Goal: Information Seeking & Learning: Find specific fact

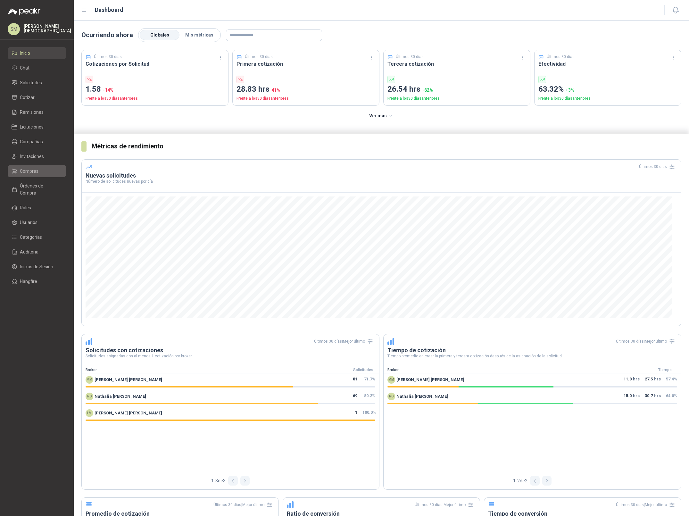
click at [39, 167] on link "Compras" at bounding box center [37, 171] width 58 height 12
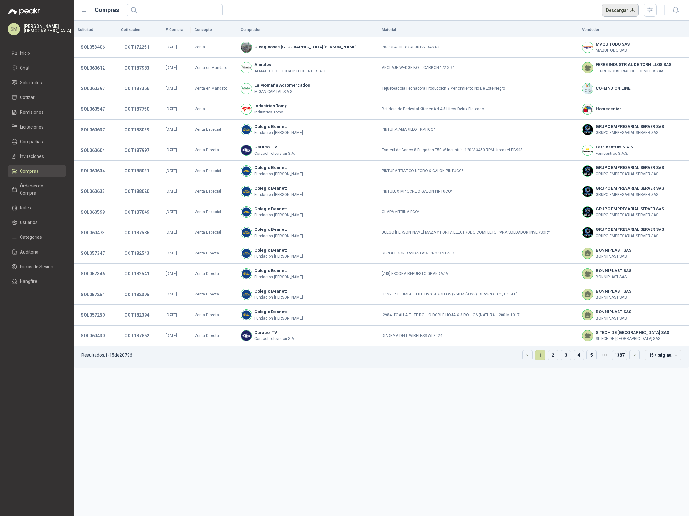
click at [614, 8] on button "Descargar" at bounding box center [620, 10] width 37 height 13
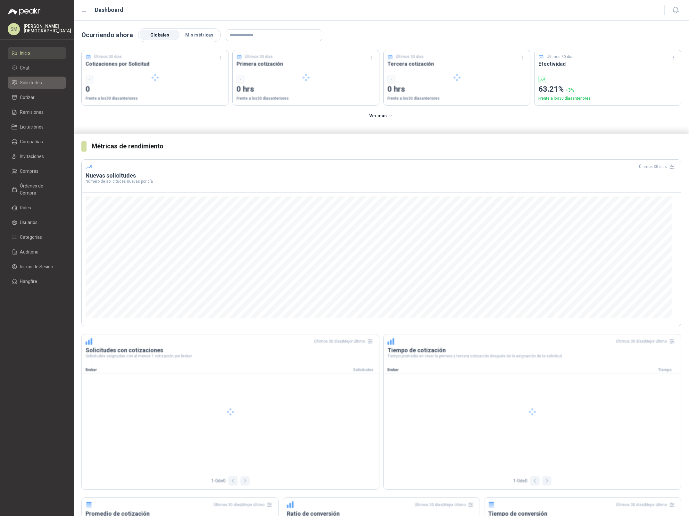
click at [48, 85] on li "Solicitudes" at bounding box center [37, 82] width 51 height 7
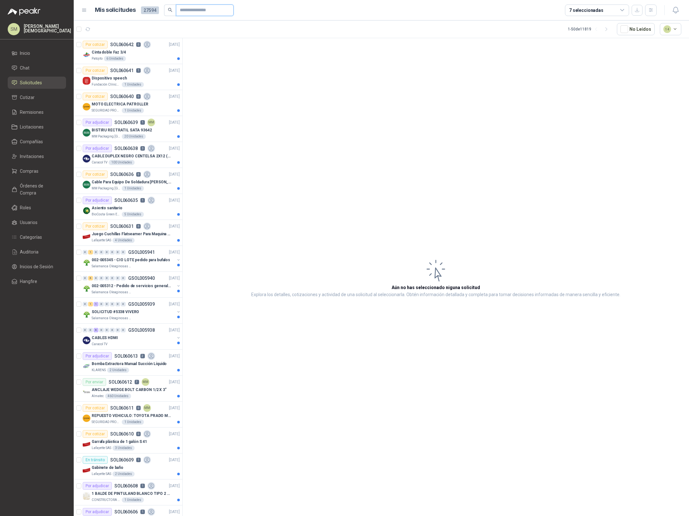
click at [181, 10] on input "text" at bounding box center [202, 10] width 45 height 11
type input "****"
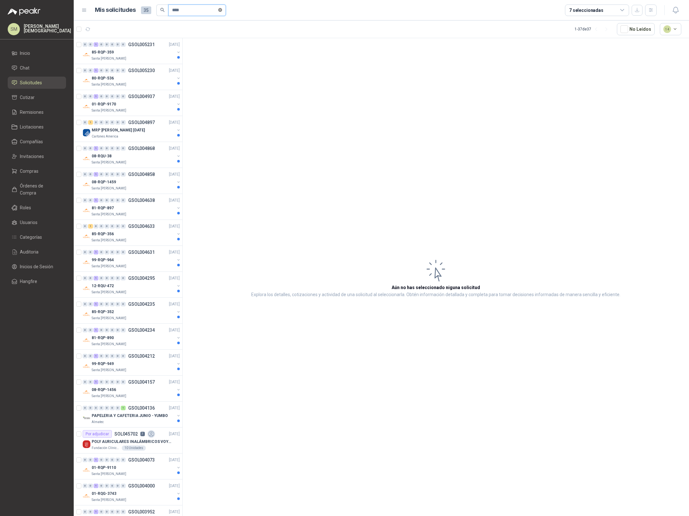
click at [222, 9] on icon "close-circle" at bounding box center [220, 10] width 4 height 4
click at [36, 185] on span "Órdenes de Compra" at bounding box center [40, 189] width 40 height 14
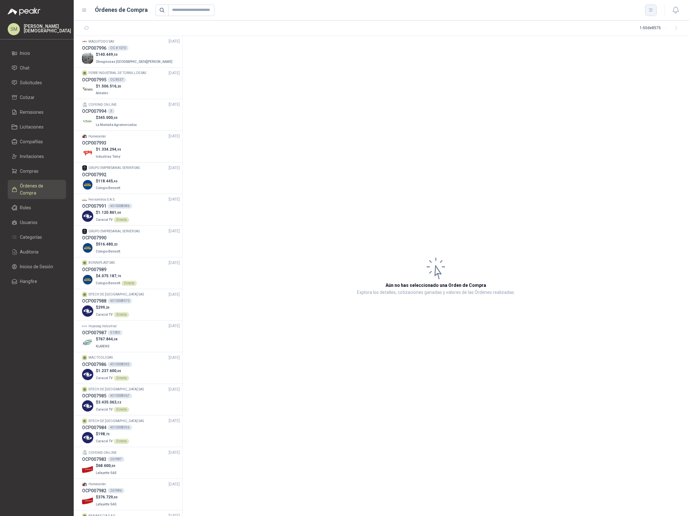
click at [650, 11] on icon "button" at bounding box center [651, 9] width 5 height 5
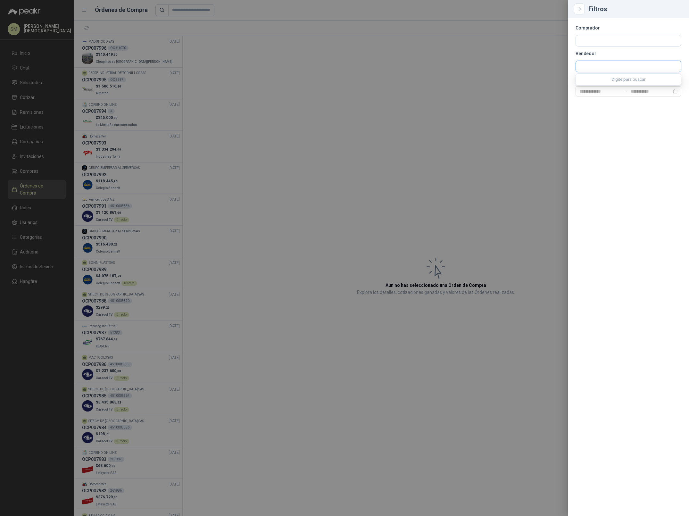
click at [595, 66] on input "text" at bounding box center [628, 66] width 105 height 11
type input "****"
click at [617, 81] on p "POLYBANDAS SAS" at bounding box center [607, 80] width 33 height 4
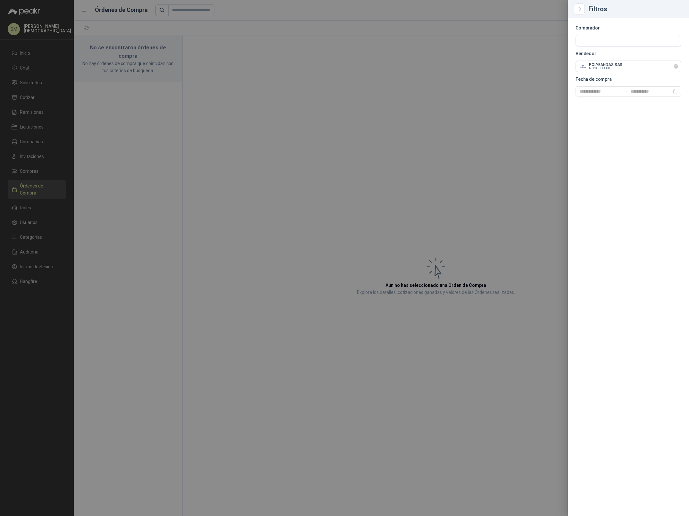
click at [677, 67] on icon "Limpiar" at bounding box center [676, 66] width 5 height 5
click at [623, 66] on input "text" at bounding box center [628, 66] width 105 height 11
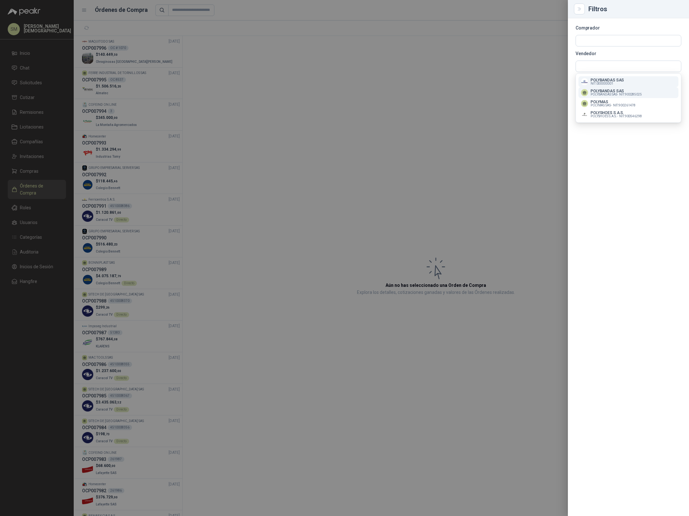
click at [609, 94] on span "POLYBANDAS SAS -" at bounding box center [604, 94] width 27 height 3
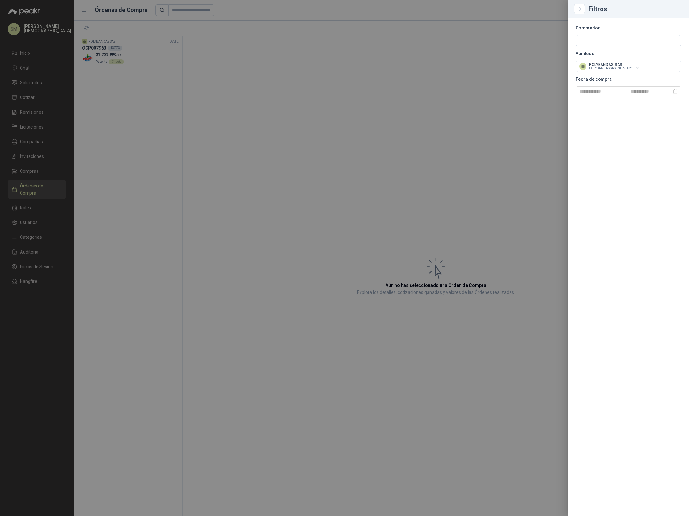
click at [197, 82] on div at bounding box center [344, 258] width 689 height 516
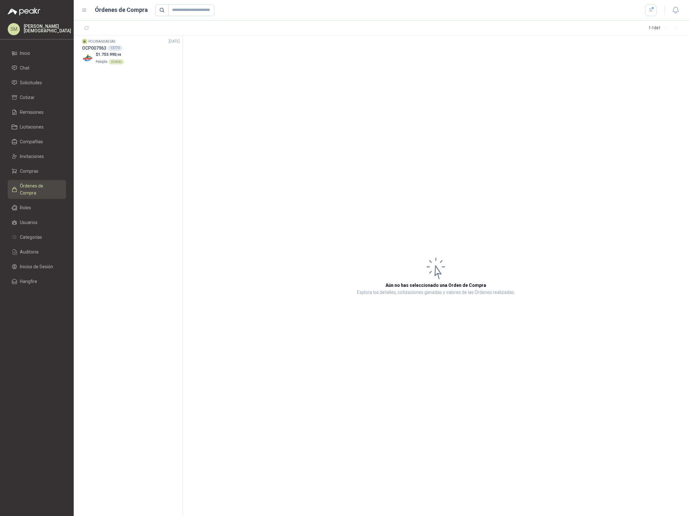
click at [130, 61] on div "$ 1.753.990 ,98 Patojito Directo" at bounding box center [131, 58] width 98 height 13
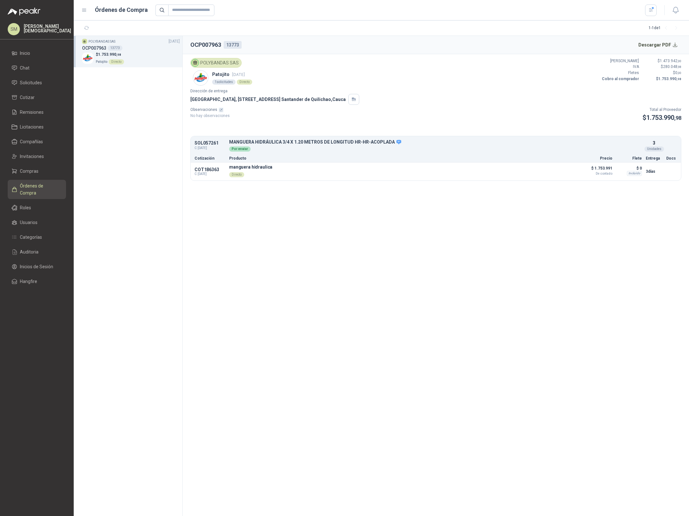
drag, startPoint x: 274, startPoint y: 100, endPoint x: 342, endPoint y: 102, distance: 68.3
click at [342, 102] on p "[GEOGRAPHIC_DATA], [STREET_ADDRESS]" at bounding box center [267, 99] width 155 height 7
drag, startPoint x: 592, startPoint y: 170, endPoint x: 613, endPoint y: 170, distance: 20.5
click at [613, 170] on div "COT186363 C: [DATE] manguera hidraulica Directo Detalles $ 1.753.991 De contado…" at bounding box center [436, 172] width 491 height 18
click at [604, 174] on span "De contado" at bounding box center [597, 173] width 32 height 3
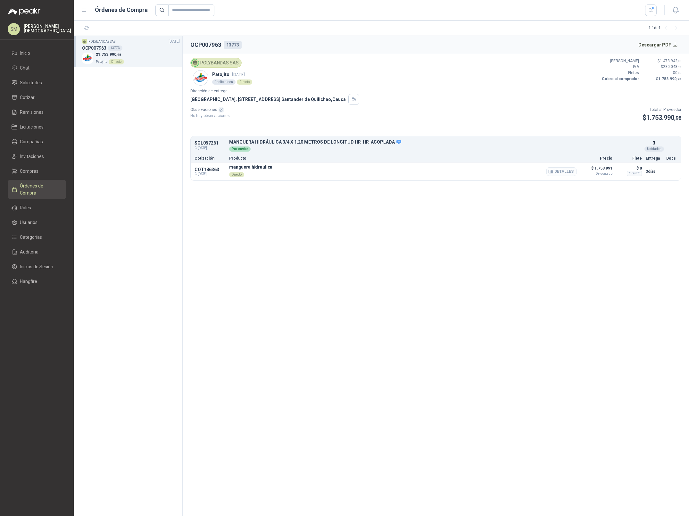
click at [564, 172] on button "Detalles" at bounding box center [562, 171] width 30 height 9
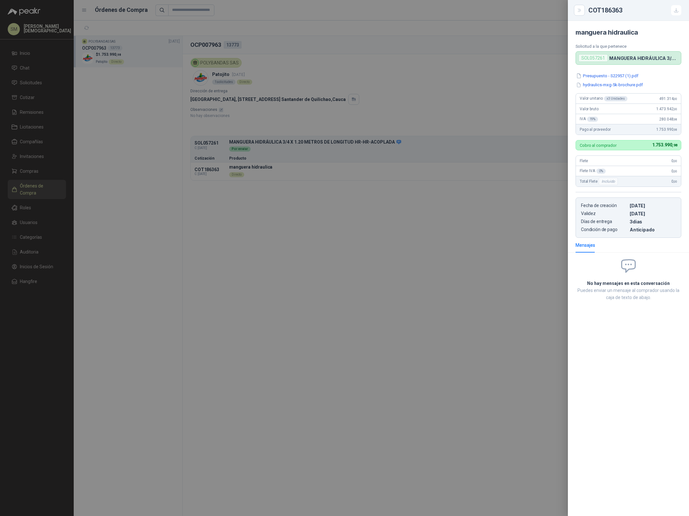
click at [122, 115] on div at bounding box center [344, 258] width 689 height 516
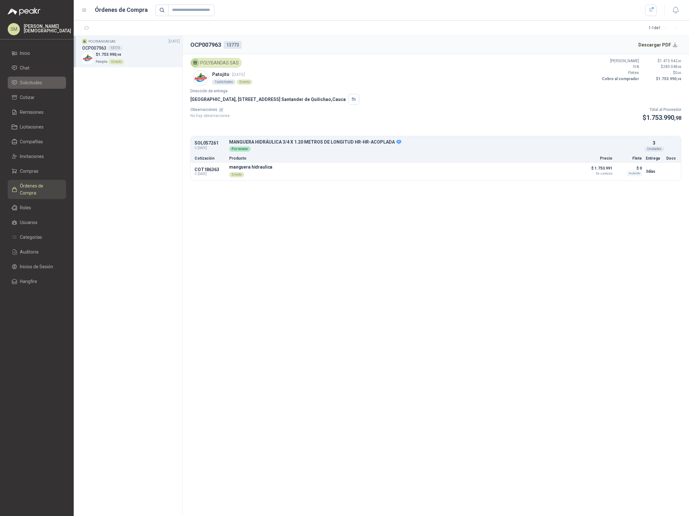
click at [47, 78] on link "Solicitudes" at bounding box center [37, 83] width 58 height 12
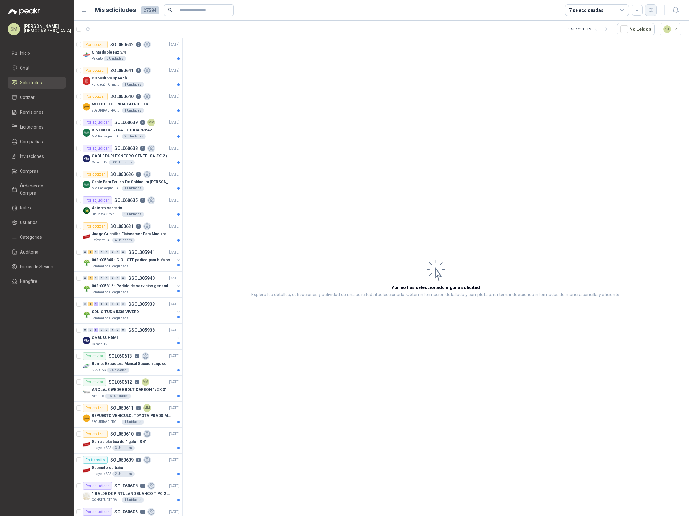
click at [655, 11] on button "button" at bounding box center [651, 10] width 12 height 12
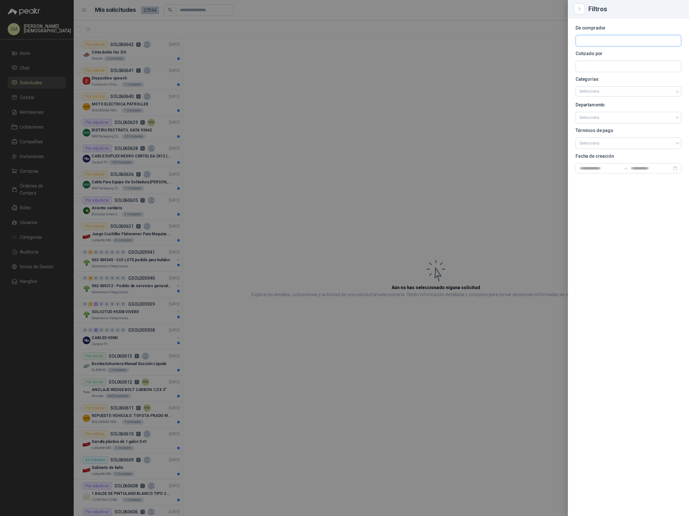
click at [616, 43] on input "text" at bounding box center [628, 40] width 105 height 11
click at [282, 112] on div at bounding box center [344, 258] width 689 height 516
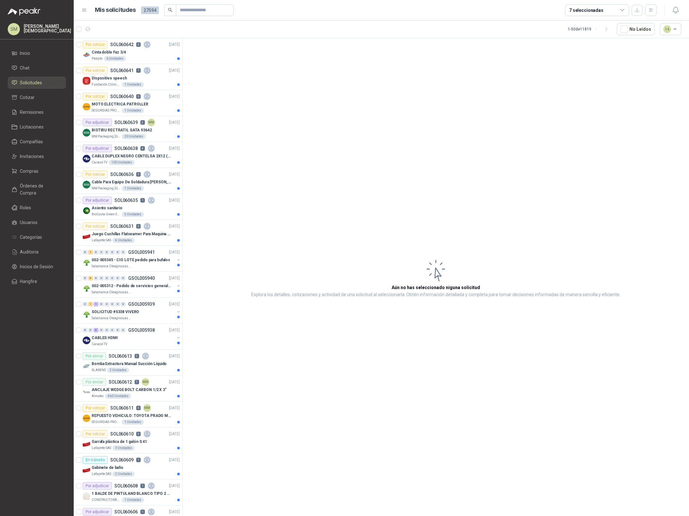
click at [235, 101] on article "Aún no has seleccionado niguna solicitud Explora los detalles, cotizaciones y a…" at bounding box center [436, 278] width 507 height 480
click at [41, 31] on div "[PERSON_NAME]" at bounding box center [47, 29] width 47 height 10
click at [274, 85] on article "Aún no has seleccionado niguna solicitud Explora los detalles, cotizaciones y a…" at bounding box center [436, 278] width 507 height 480
click at [38, 140] on span "Compañías" at bounding box center [31, 141] width 23 height 7
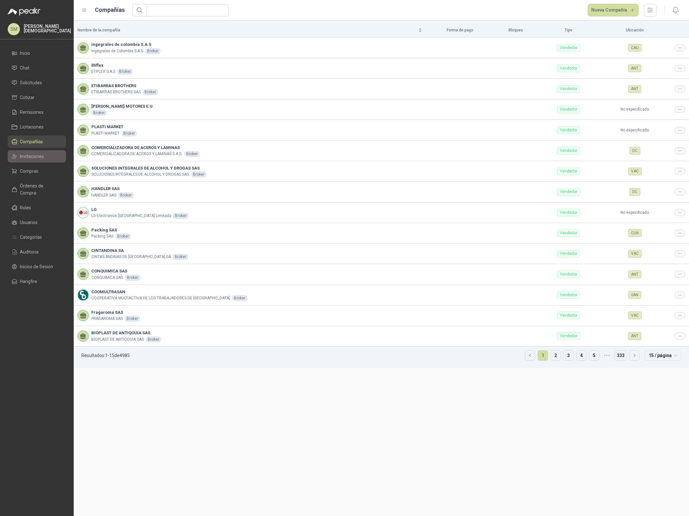
click at [31, 158] on span "Invitaciones" at bounding box center [32, 156] width 24 height 7
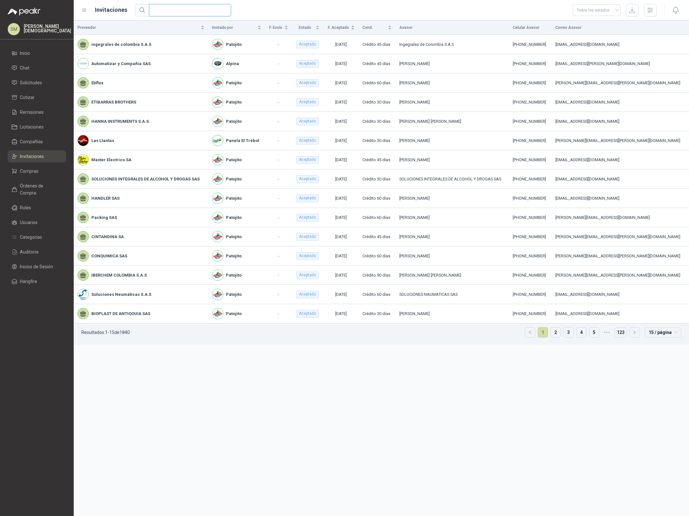
click at [210, 11] on input "text" at bounding box center [187, 10] width 69 height 12
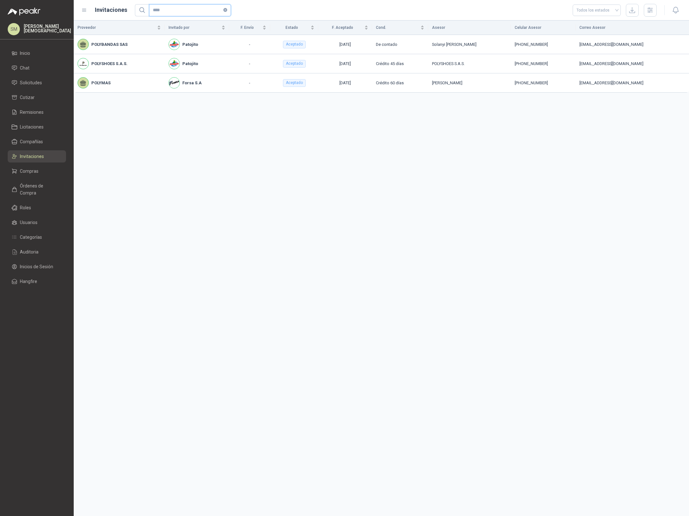
type input "****"
click at [286, 138] on div "Proveedor Invitado por F. Envío Estado F. Aceptado Cond. Asesor Celular Asesor …" at bounding box center [382, 269] width 616 height 496
